Goal: Task Accomplishment & Management: Complete application form

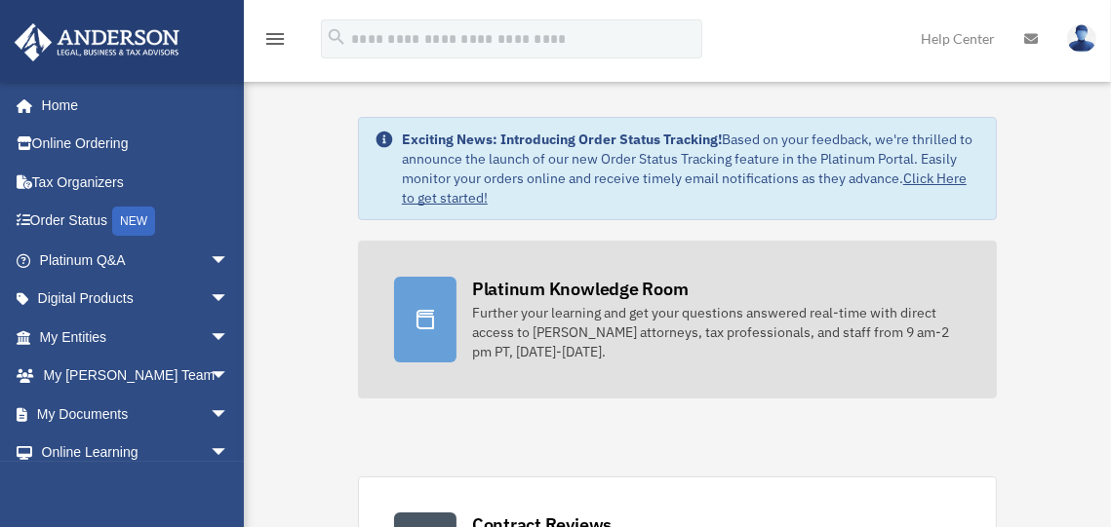
click at [628, 288] on div "Platinum Knowledge Room" at bounding box center [580, 289] width 216 height 24
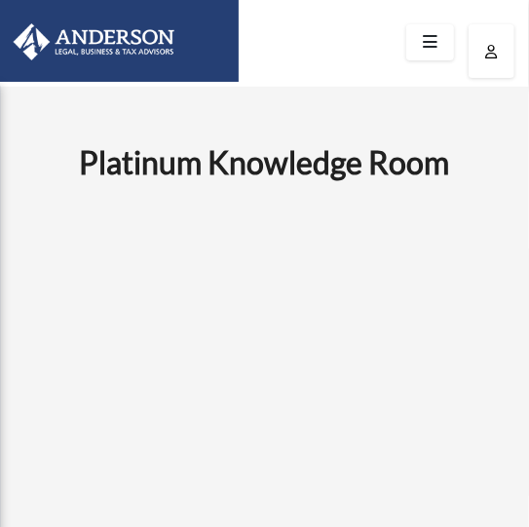
click at [433, 45] on icon at bounding box center [430, 42] width 28 height 30
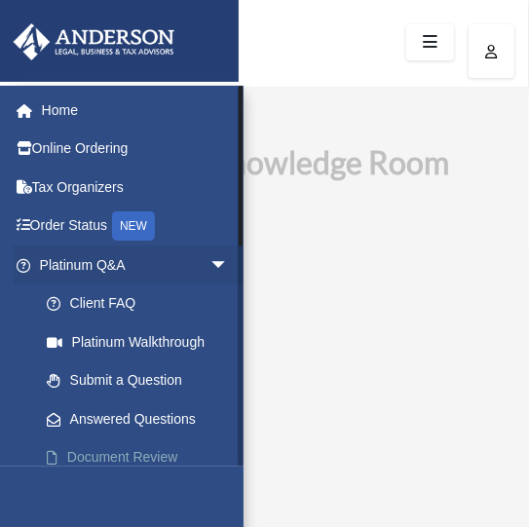
click at [121, 461] on link "Document Review" at bounding box center [142, 458] width 231 height 39
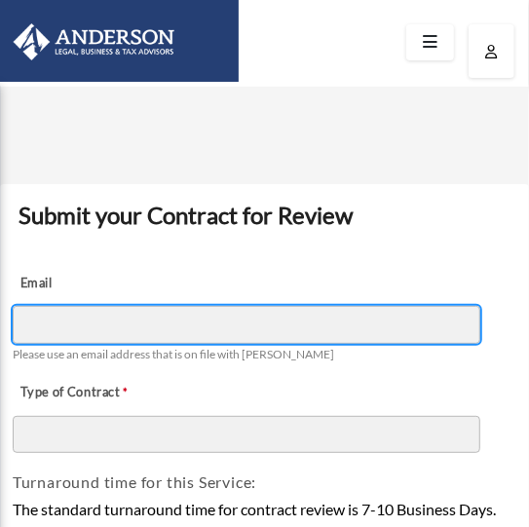
click at [185, 329] on input "Email" at bounding box center [247, 324] width 468 height 37
type input "**********"
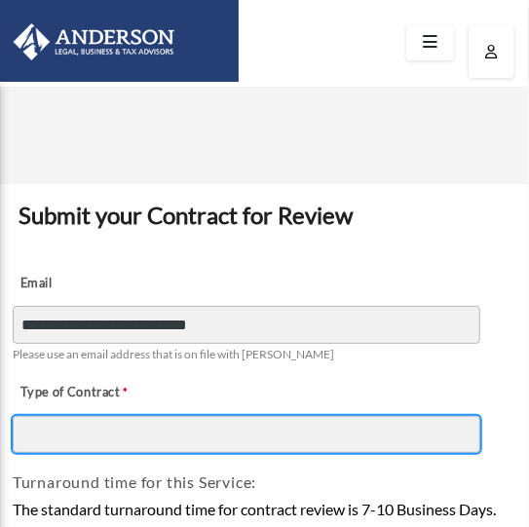
click at [205, 425] on input "Type of Contract" at bounding box center [247, 434] width 468 height 37
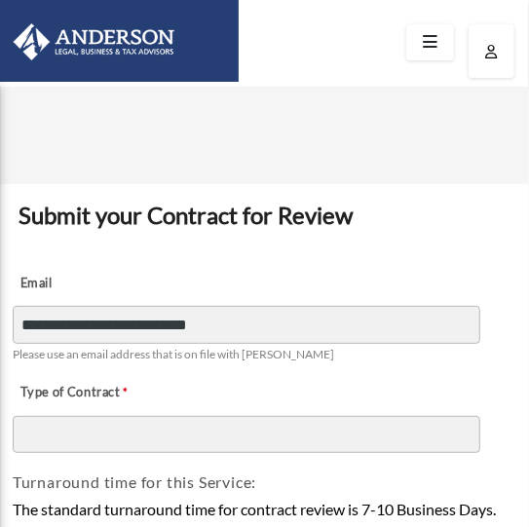
click at [420, 41] on icon at bounding box center [430, 42] width 28 height 30
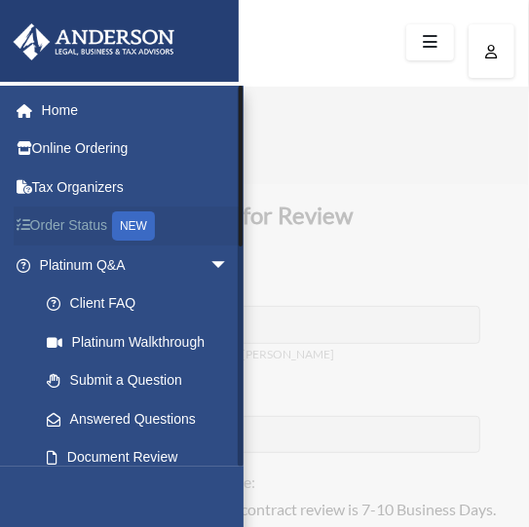
click at [90, 218] on link "Order Status NEW" at bounding box center [136, 227] width 245 height 40
